Goal: Task Accomplishment & Management: Use online tool/utility

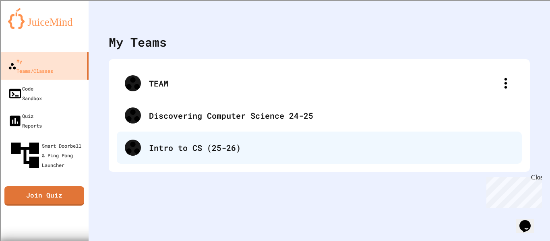
click at [225, 143] on div "Intro to CS (25-26)" at bounding box center [331, 148] width 365 height 12
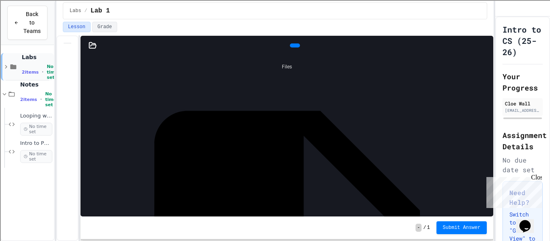
click at [34, 70] on span "2 items" at bounding box center [30, 72] width 17 height 5
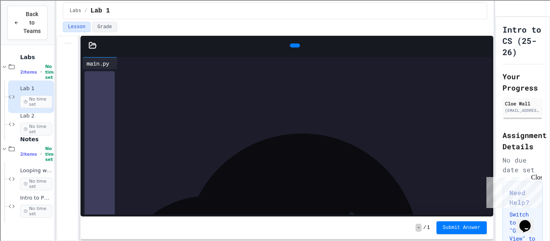
scroll to position [91, 0]
click at [28, 60] on span "Labs" at bounding box center [36, 57] width 32 height 7
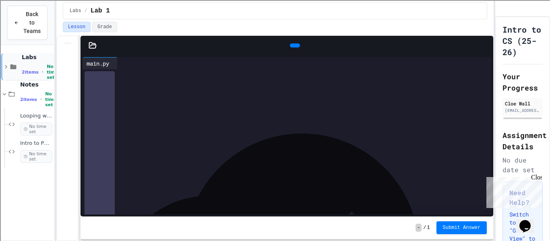
click at [15, 66] on icon at bounding box center [13, 66] width 6 height 5
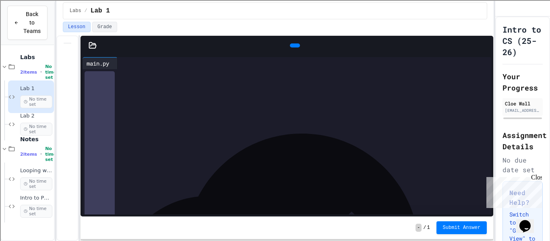
click at [36, 94] on div "Lab 1 No time set" at bounding box center [36, 96] width 32 height 23
click at [23, 115] on span "Lab 2" at bounding box center [36, 116] width 32 height 7
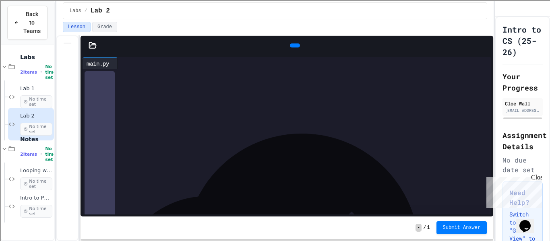
click at [93, 45] on icon at bounding box center [92, 45] width 7 height 6
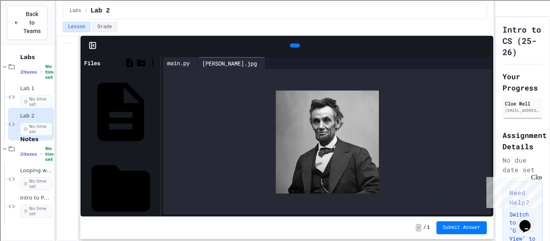
click at [174, 63] on div "main.py" at bounding box center [178, 63] width 31 height 8
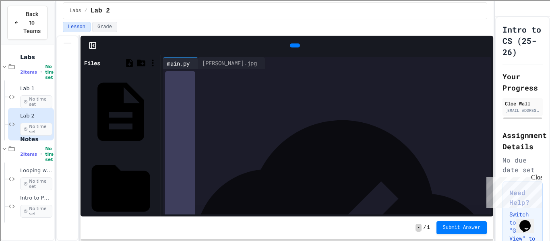
scroll to position [8, 0]
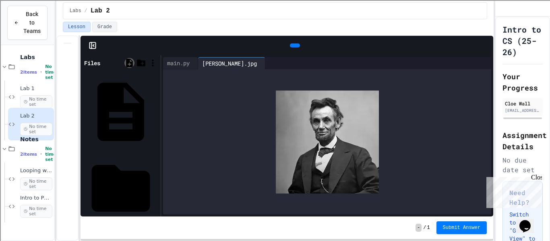
click at [129, 64] on icon at bounding box center [130, 63] width 10 height 10
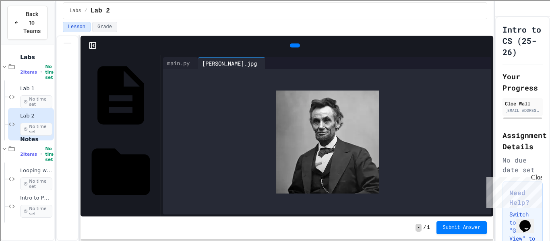
scroll to position [0, 0]
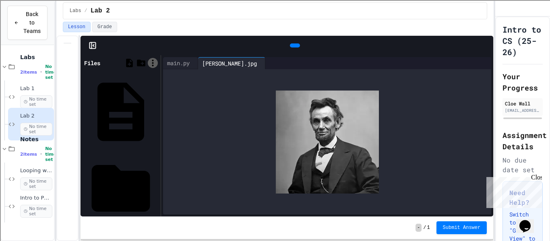
click at [152, 62] on icon at bounding box center [153, 63] width 10 height 10
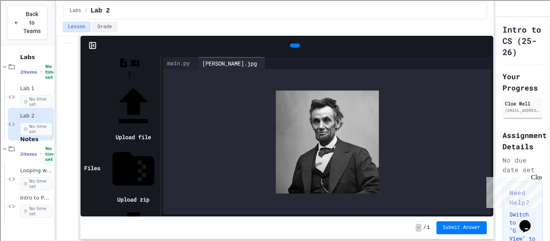
click at [159, 81] on li "Upload file" at bounding box center [133, 112] width 50 height 62
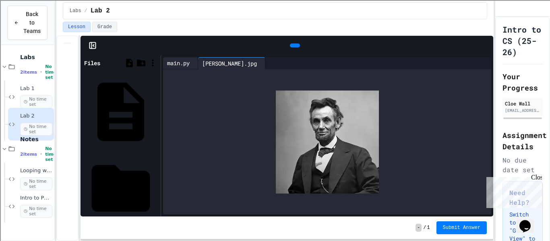
click at [185, 61] on div "main.py" at bounding box center [178, 63] width 31 height 8
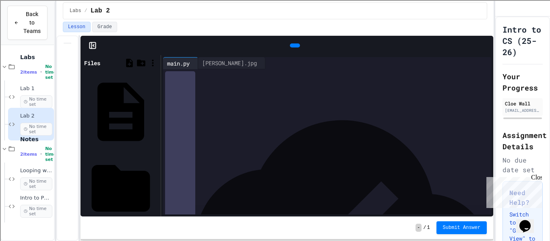
scroll to position [26, 0]
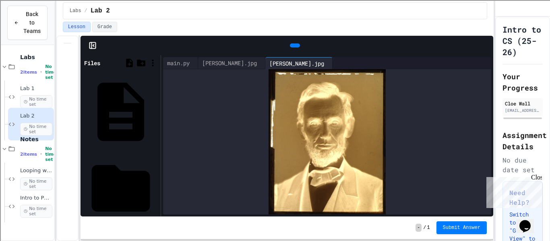
type input "**********"
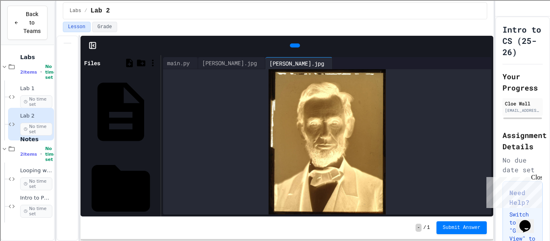
click at [183, 136] on div at bounding box center [327, 141] width 328 height 145
click at [236, 64] on div "[PERSON_NAME].jpg" at bounding box center [229, 63] width 63 height 8
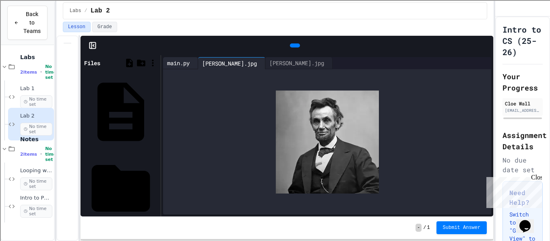
click at [178, 63] on div "main.py" at bounding box center [178, 63] width 31 height 8
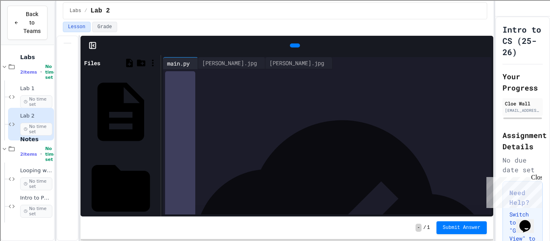
scroll to position [42, 0]
click at [294, 46] on icon at bounding box center [294, 46] width 0 height 0
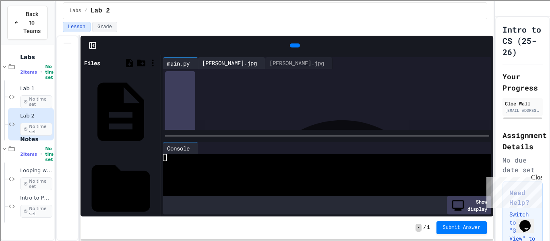
click at [224, 61] on div "[PERSON_NAME].jpg" at bounding box center [229, 63] width 63 height 8
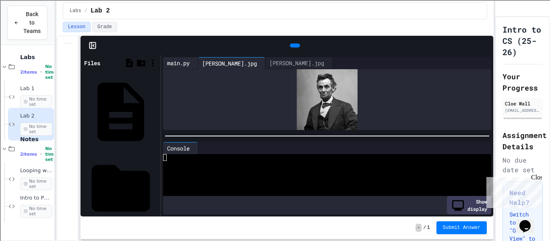
click at [183, 59] on div "main.py" at bounding box center [178, 63] width 31 height 8
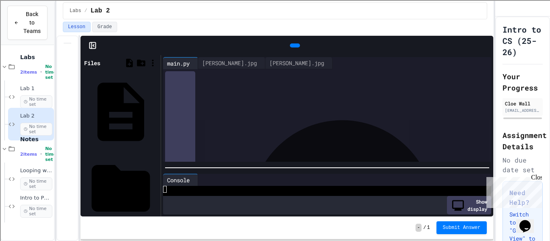
click at [259, 171] on div at bounding box center [327, 168] width 332 height 8
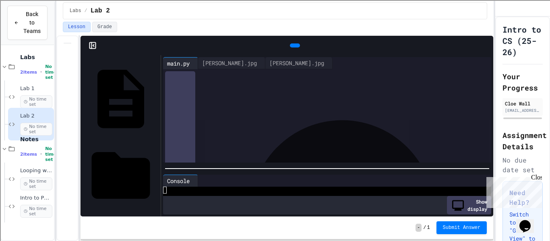
scroll to position [12, 0]
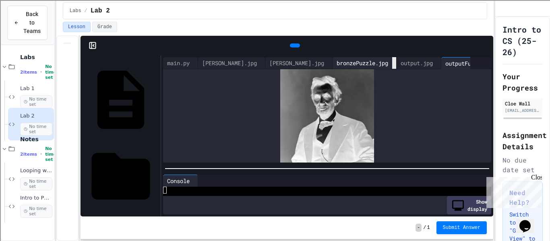
click at [394, 63] on icon at bounding box center [394, 63] width 0 height 0
click at [375, 63] on icon at bounding box center [375, 63] width 0 height 0
click at [186, 61] on div "main.py" at bounding box center [178, 63] width 31 height 8
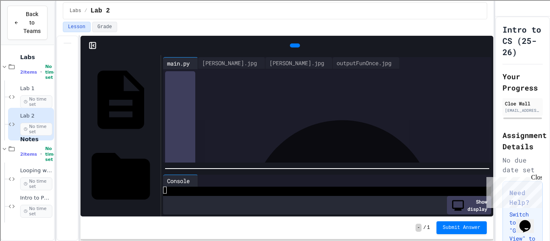
scroll to position [100, 0]
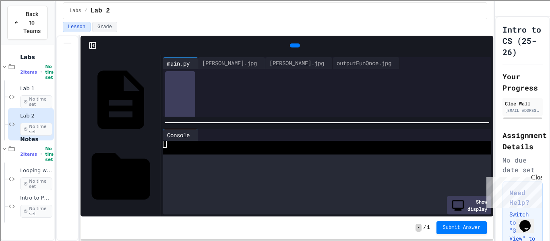
click at [247, 119] on div at bounding box center [327, 123] width 332 height 8
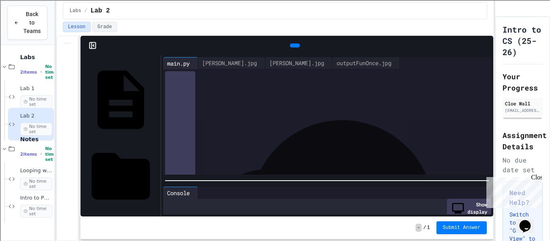
scroll to position [90, 0]
click at [253, 185] on div "**********" at bounding box center [327, 136] width 332 height 162
click at [294, 46] on icon at bounding box center [294, 46] width 0 height 0
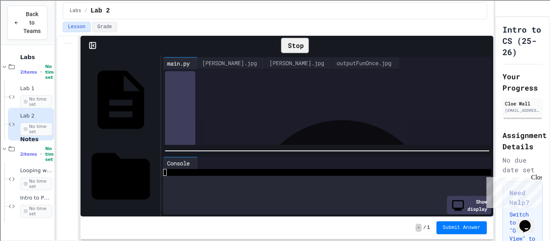
click at [275, 147] on div at bounding box center [327, 151] width 332 height 8
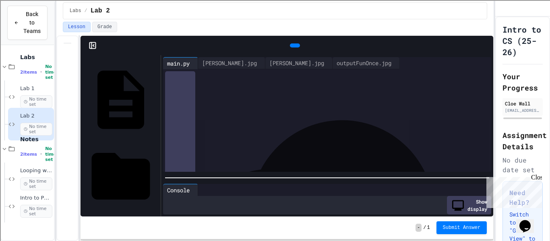
click at [277, 182] on div at bounding box center [327, 178] width 332 height 8
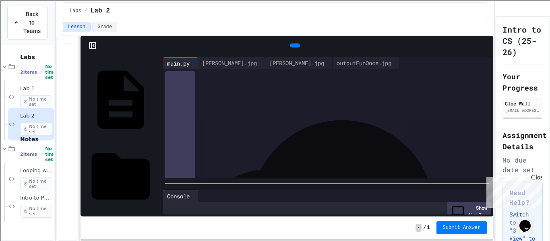
scroll to position [111, 0]
click at [341, 63] on div "outputFunOnce.jpg" at bounding box center [364, 63] width 63 height 8
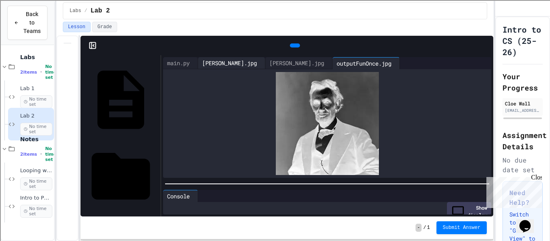
click at [214, 60] on div "[PERSON_NAME].jpg" at bounding box center [229, 63] width 63 height 8
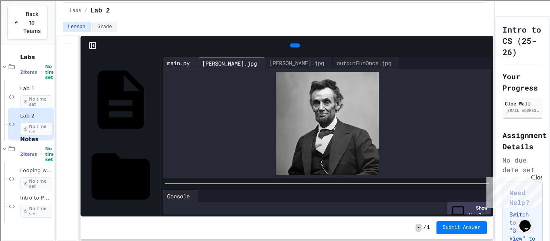
click at [184, 64] on div "main.py" at bounding box center [178, 63] width 31 height 8
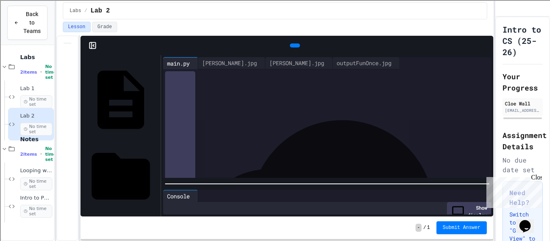
click at [294, 46] on icon at bounding box center [294, 46] width 0 height 0
click at [334, 60] on div "outputFunOnce.jpg" at bounding box center [364, 63] width 63 height 8
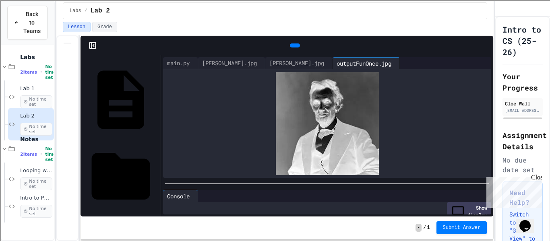
click at [294, 46] on icon at bounding box center [294, 46] width 0 height 0
click at [237, 62] on div "[PERSON_NAME].jpg" at bounding box center [229, 63] width 63 height 8
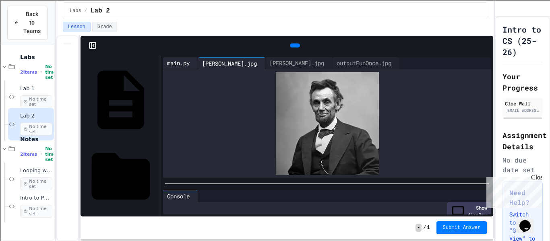
click at [184, 59] on div "main.py" at bounding box center [178, 63] width 31 height 8
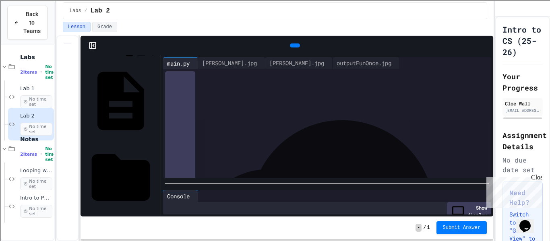
scroll to position [12, 0]
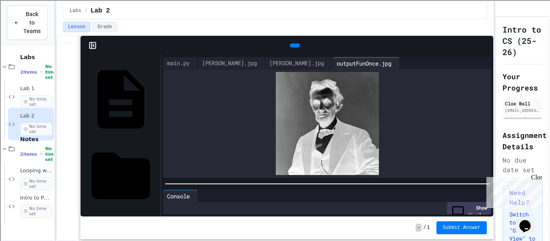
click at [294, 46] on icon at bounding box center [294, 46] width 0 height 0
click at [179, 59] on div "main.py" at bounding box center [178, 63] width 31 height 8
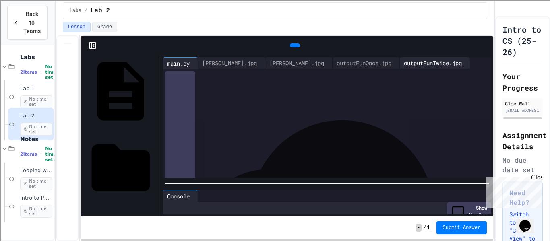
scroll to position [0, 9]
click at [470, 65] on icon at bounding box center [473, 68] width 6 height 6
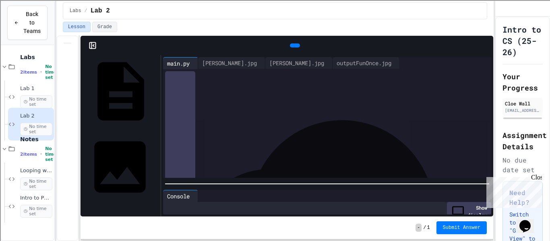
click at [156, 163] on div "Revealed.jpg" at bounding box center [156, 167] width 0 height 8
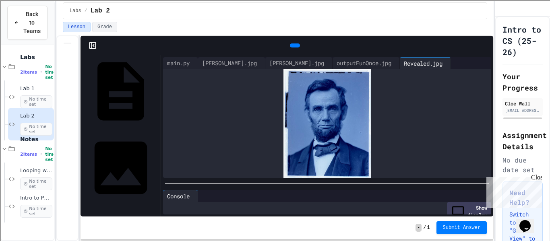
click at [297, 48] on icon at bounding box center [299, 51] width 4 height 6
click at [288, 44] on div "Stop" at bounding box center [295, 45] width 28 height 15
click at [294, 46] on icon at bounding box center [294, 46] width 0 height 0
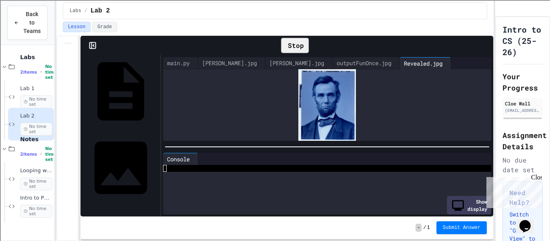
click at [281, 143] on div at bounding box center [327, 147] width 332 height 8
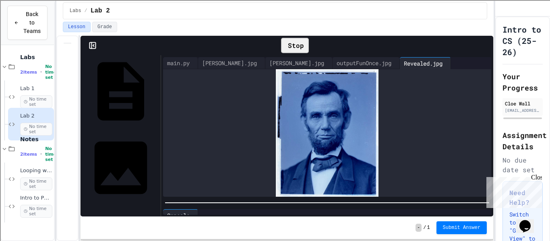
click at [277, 207] on div at bounding box center [327, 203] width 332 height 8
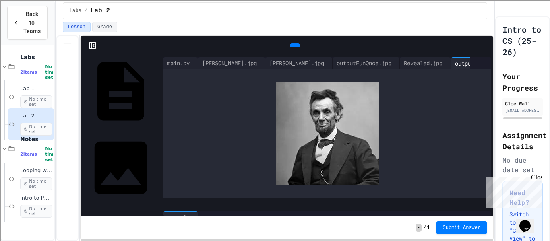
click at [294, 46] on icon at bounding box center [294, 46] width 0 height 0
click at [185, 62] on div "main.py" at bounding box center [178, 63] width 31 height 8
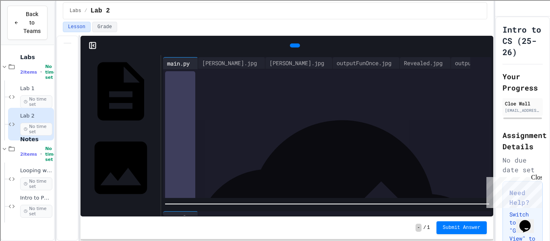
scroll to position [220, 0]
click at [294, 46] on icon at bounding box center [294, 46] width 0 height 0
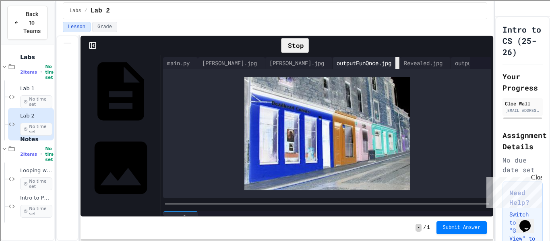
click at [400, 65] on icon at bounding box center [403, 68] width 6 height 6
click at [454, 65] on icon at bounding box center [457, 68] width 6 height 6
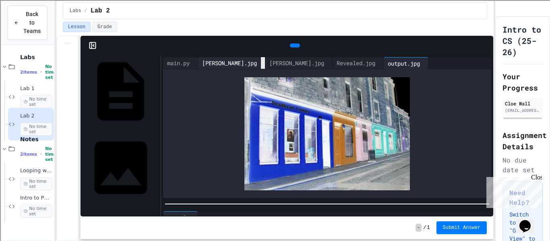
click at [263, 63] on icon at bounding box center [263, 63] width 0 height 0
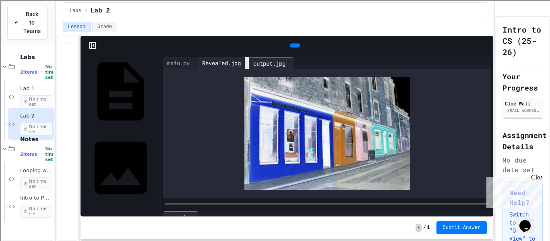
click at [249, 60] on div at bounding box center [247, 63] width 4 height 12
click at [183, 62] on div "main.py" at bounding box center [178, 63] width 31 height 8
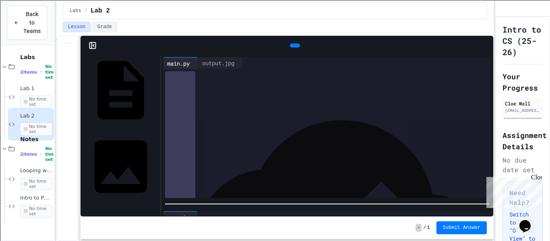
scroll to position [23, 0]
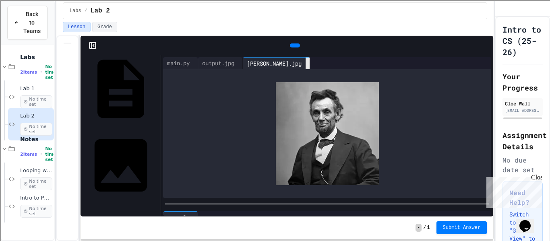
click at [308, 64] on icon at bounding box center [308, 64] width 0 height 0
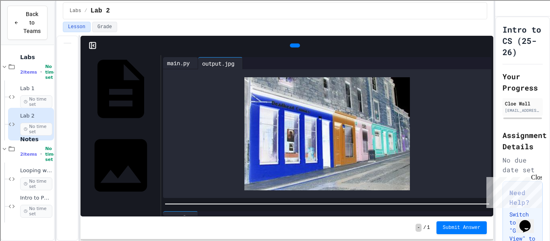
click at [177, 59] on div "main.py" at bounding box center [178, 63] width 31 height 8
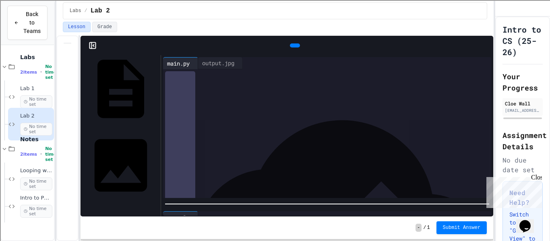
scroll to position [220, 0]
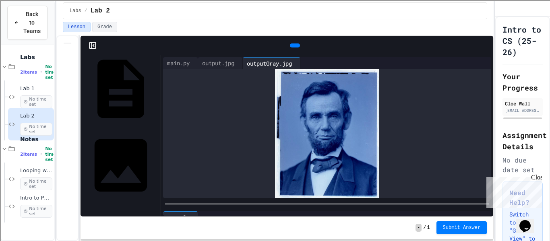
click at [294, 46] on icon at bounding box center [294, 46] width 0 height 0
click at [181, 64] on div "main.py" at bounding box center [178, 63] width 31 height 8
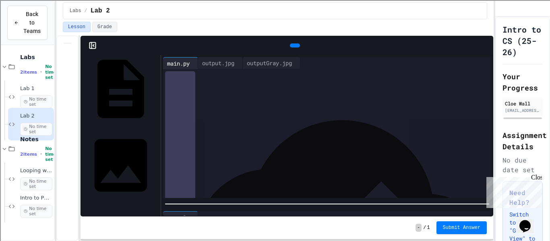
click at [294, 46] on icon at bounding box center [294, 46] width 0 height 0
click at [295, 68] on div "outputGray.jpg" at bounding box center [272, 63] width 58 height 12
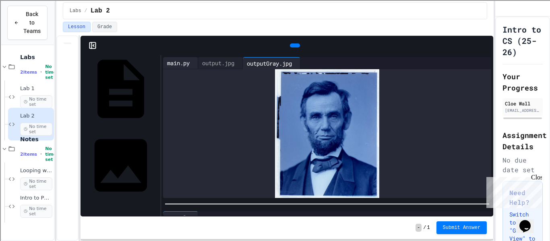
click at [177, 64] on div "main.py" at bounding box center [178, 63] width 31 height 8
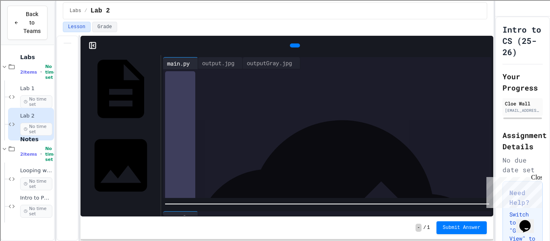
click at [297, 48] on icon at bounding box center [299, 51] width 4 height 6
click at [286, 63] on div "outputGray.jpg" at bounding box center [269, 63] width 53 height 8
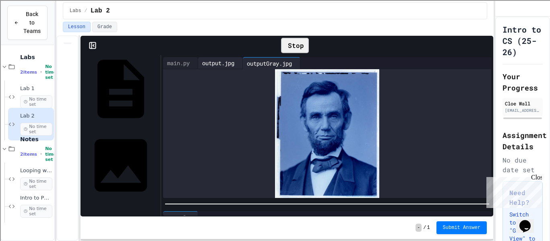
click at [230, 59] on div "output.jpg" at bounding box center [218, 63] width 40 height 8
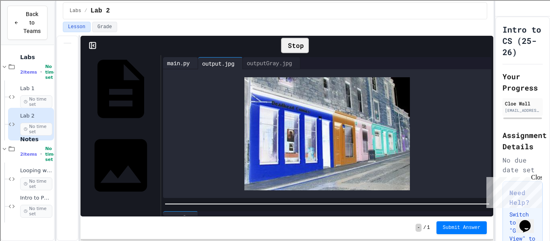
click at [182, 59] on div "main.py" at bounding box center [178, 63] width 31 height 8
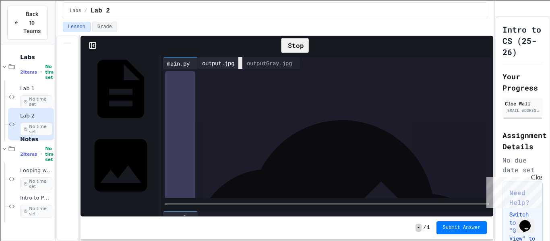
click at [241, 63] on icon at bounding box center [241, 63] width 0 height 0
click at [294, 46] on icon at bounding box center [294, 46] width 0 height 0
click at [236, 62] on div "outputGray.jpg" at bounding box center [224, 63] width 53 height 8
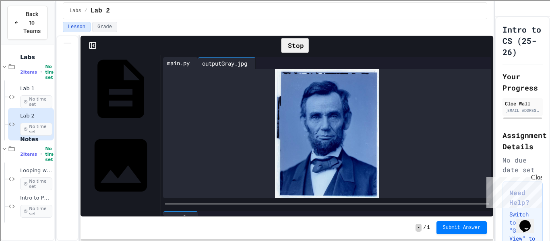
click at [182, 60] on div "main.py" at bounding box center [178, 63] width 31 height 8
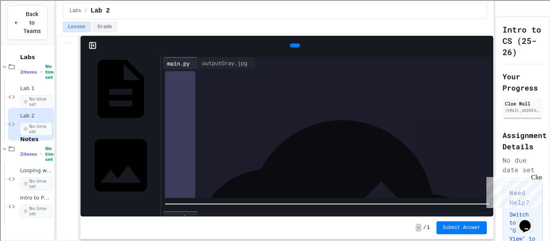
scroll to position [212, 0]
click at [120, 127] on div "Revealed.jpg" at bounding box center [121, 164] width 76 height 75
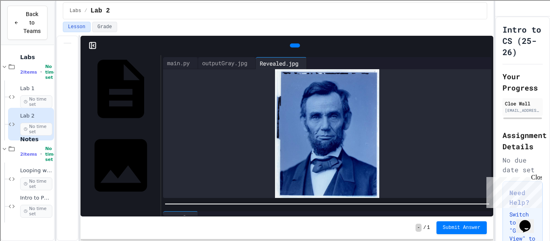
click at [156, 237] on div "__pycache__" at bounding box center [156, 241] width 0 height 8
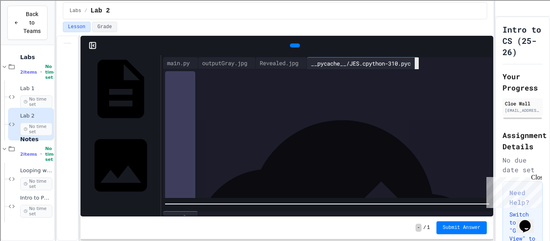
click at [417, 64] on icon at bounding box center [417, 64] width 0 height 0
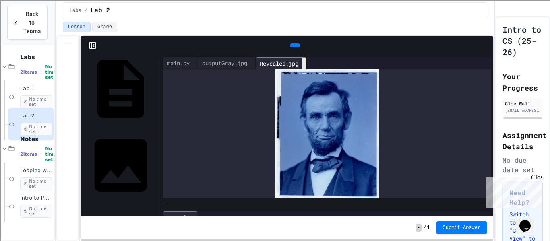
click at [307, 66] on div at bounding box center [305, 64] width 4 height 12
click at [180, 67] on div "main.py" at bounding box center [180, 63] width 35 height 12
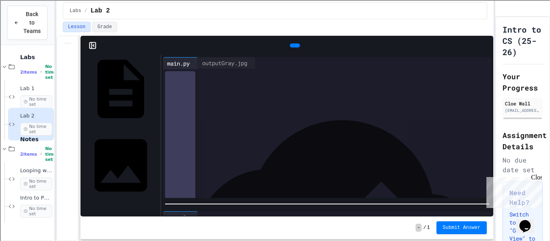
scroll to position [220, 0]
click at [294, 46] on icon at bounding box center [294, 46] width 0 height 0
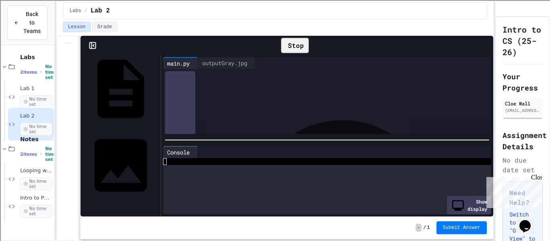
click at [295, 133] on div "**********" at bounding box center [327, 136] width 332 height 162
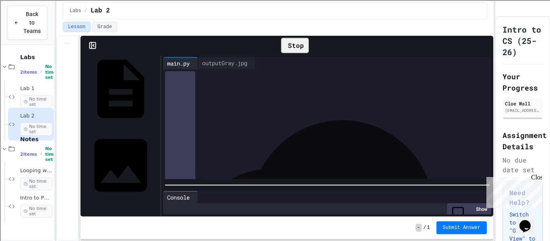
click at [289, 189] on div at bounding box center [327, 185] width 332 height 8
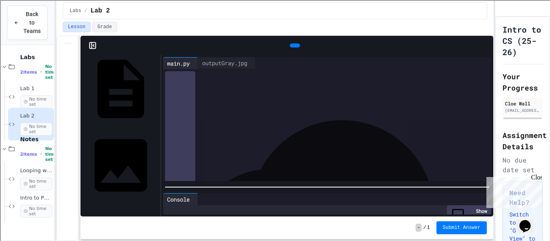
scroll to position [228, 0]
click at [388, 88] on div "**********" at bounding box center [334, 88] width 315 height 8
click at [393, 11] on div "Labs / Lab 2" at bounding box center [275, 11] width 411 height 10
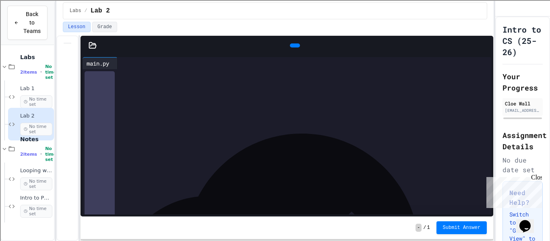
scroll to position [203, 0]
click at [294, 46] on icon at bounding box center [294, 46] width 0 height 0
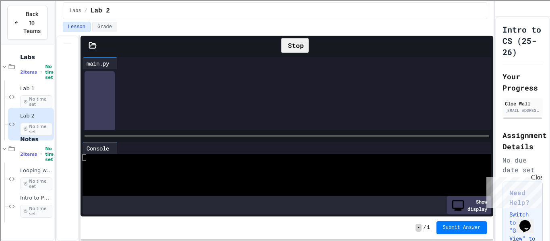
click at [90, 46] on icon at bounding box center [92, 45] width 7 height 6
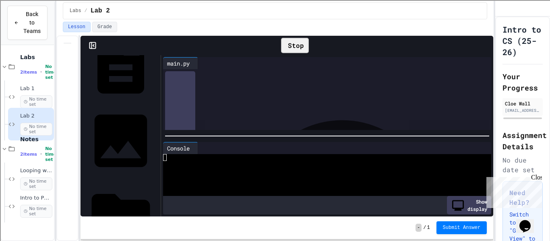
scroll to position [48, 0]
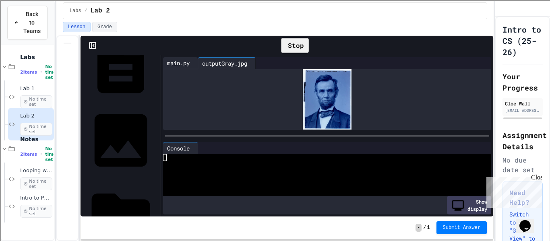
click at [171, 58] on div "main.py" at bounding box center [180, 63] width 35 height 12
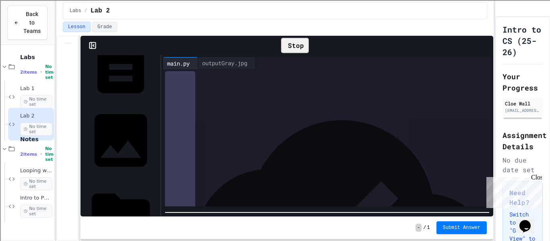
click at [263, 220] on div "**********" at bounding box center [287, 138] width 413 height 205
click at [294, 46] on icon at bounding box center [294, 46] width 0 height 0
click at [243, 106] on div "**** * ****** ****" at bounding box center [334, 105] width 315 height 8
click at [274, 92] on div "**********" at bounding box center [334, 89] width 315 height 8
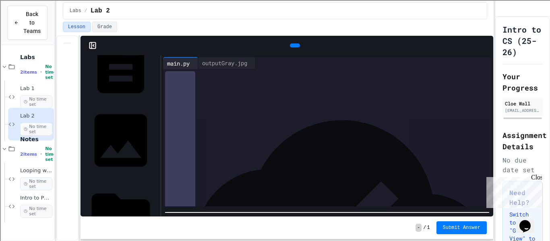
scroll to position [242, 0]
click at [294, 46] on icon at bounding box center [294, 46] width 0 height 0
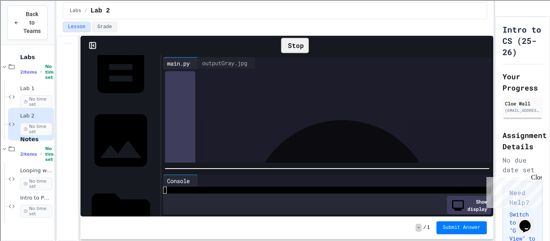
click at [287, 130] on div "**********" at bounding box center [327, 136] width 332 height 162
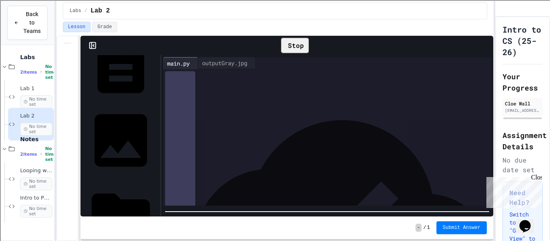
click at [281, 217] on div "**********" at bounding box center [287, 138] width 413 height 205
